Goal: Task Accomplishment & Management: Manage account settings

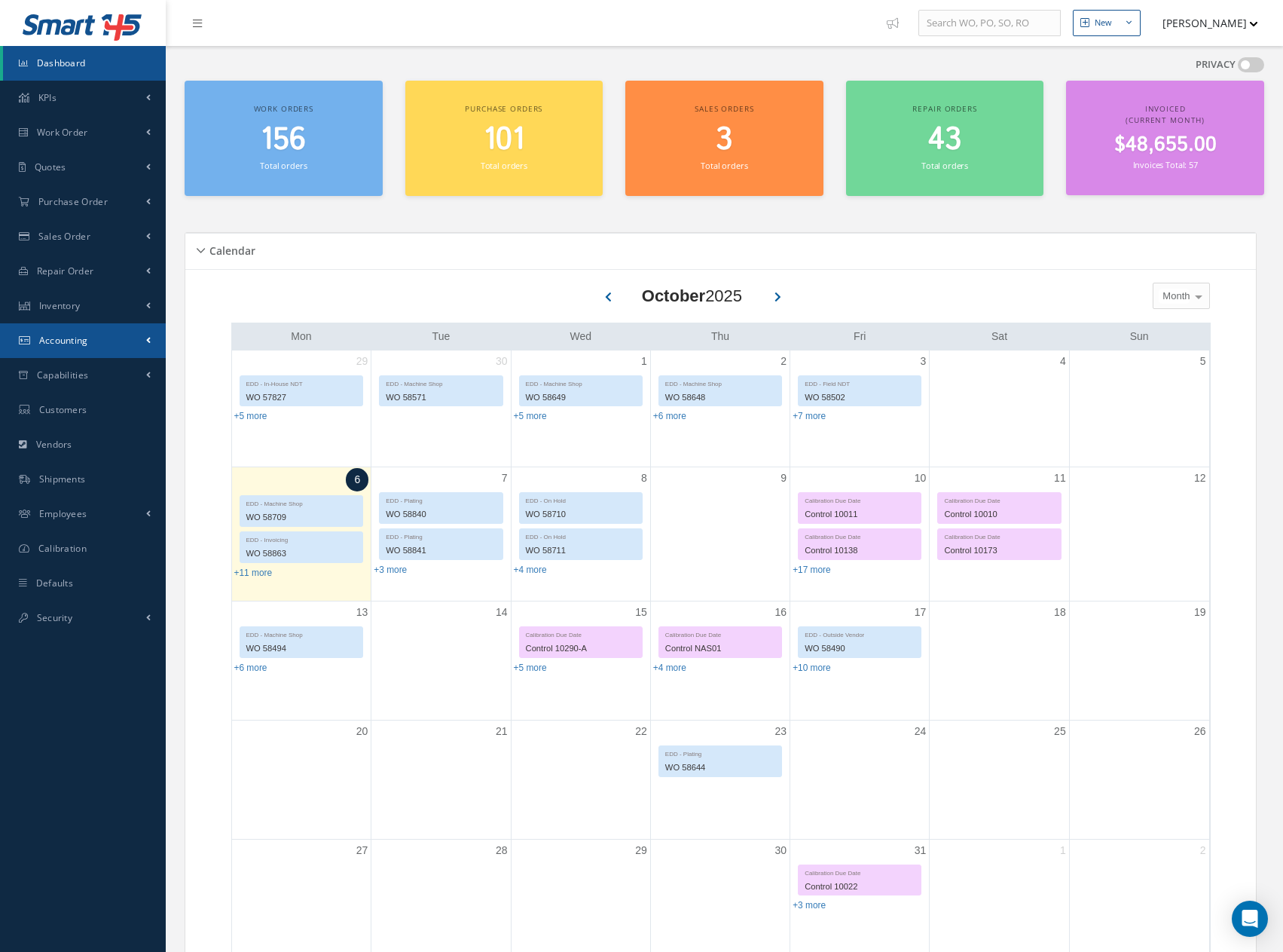
click at [73, 340] on span "Accounting" at bounding box center [63, 340] width 49 height 13
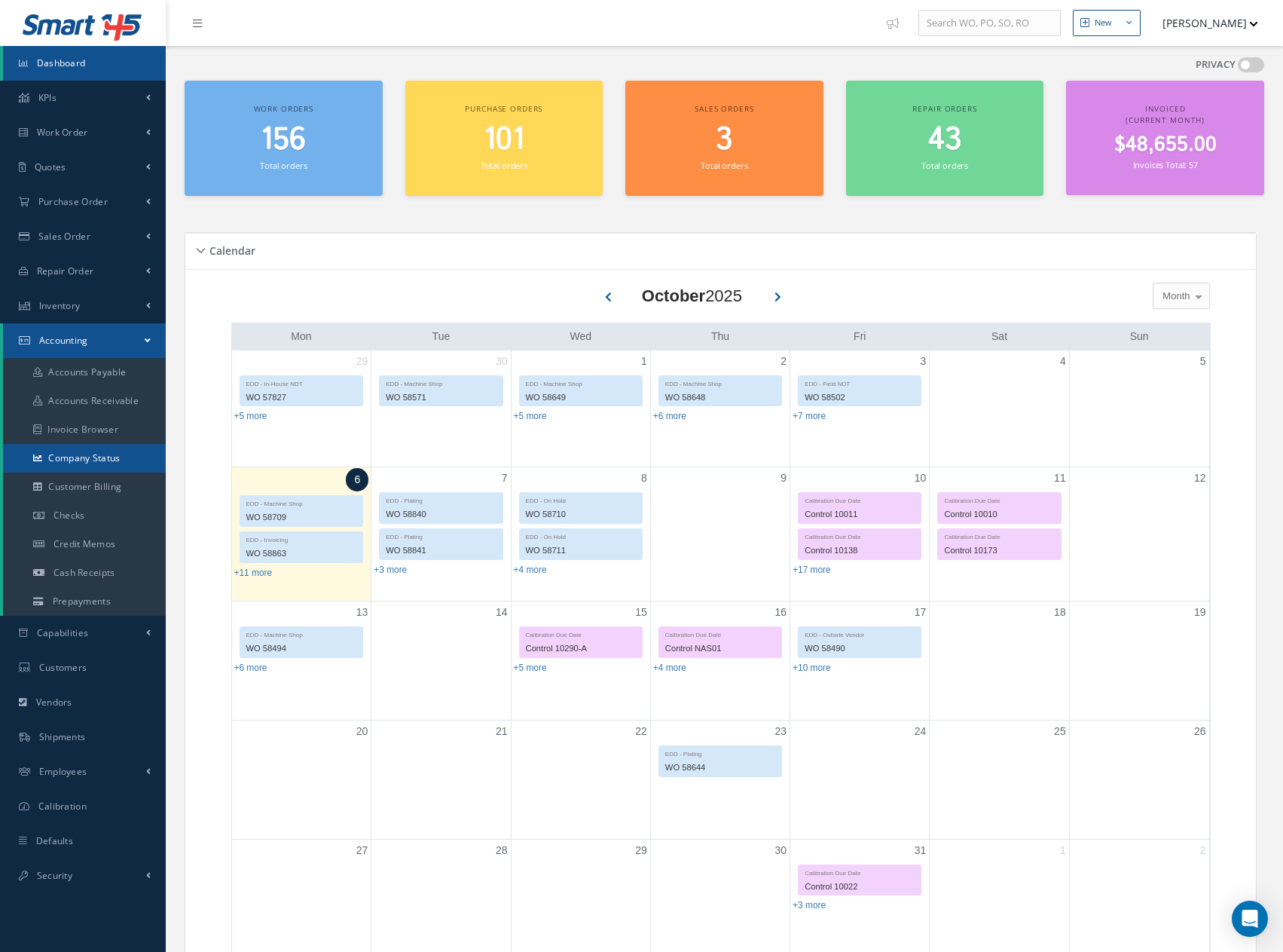
click at [82, 458] on link "Company Status" at bounding box center [84, 458] width 163 height 29
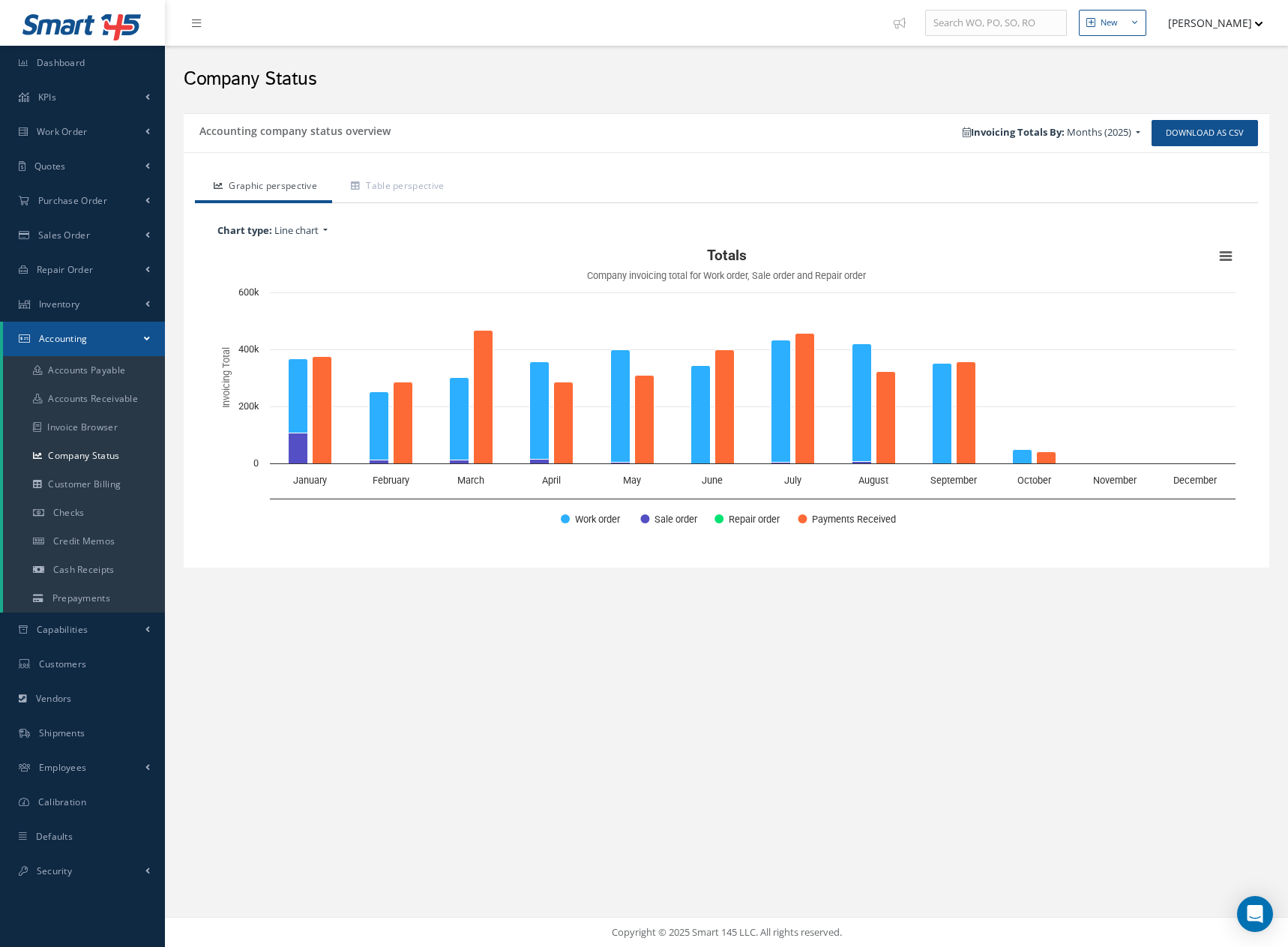
click at [1204, 26] on button "[PERSON_NAME]" at bounding box center [1208, 23] width 109 height 30
click at [1172, 152] on link "Logout" at bounding box center [1203, 152] width 120 height 25
